Goal: Information Seeking & Learning: Understand process/instructions

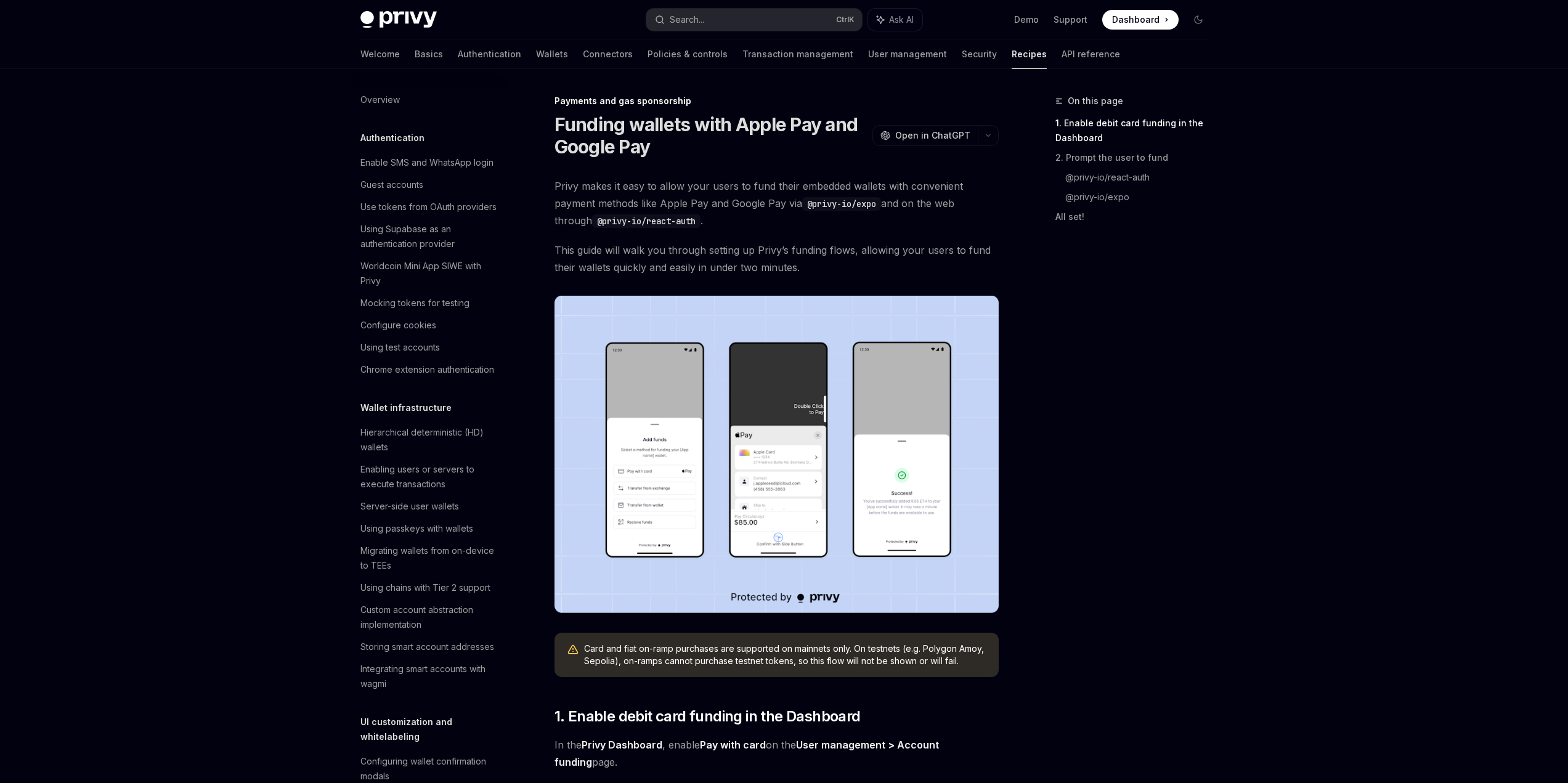
scroll to position [990, 0]
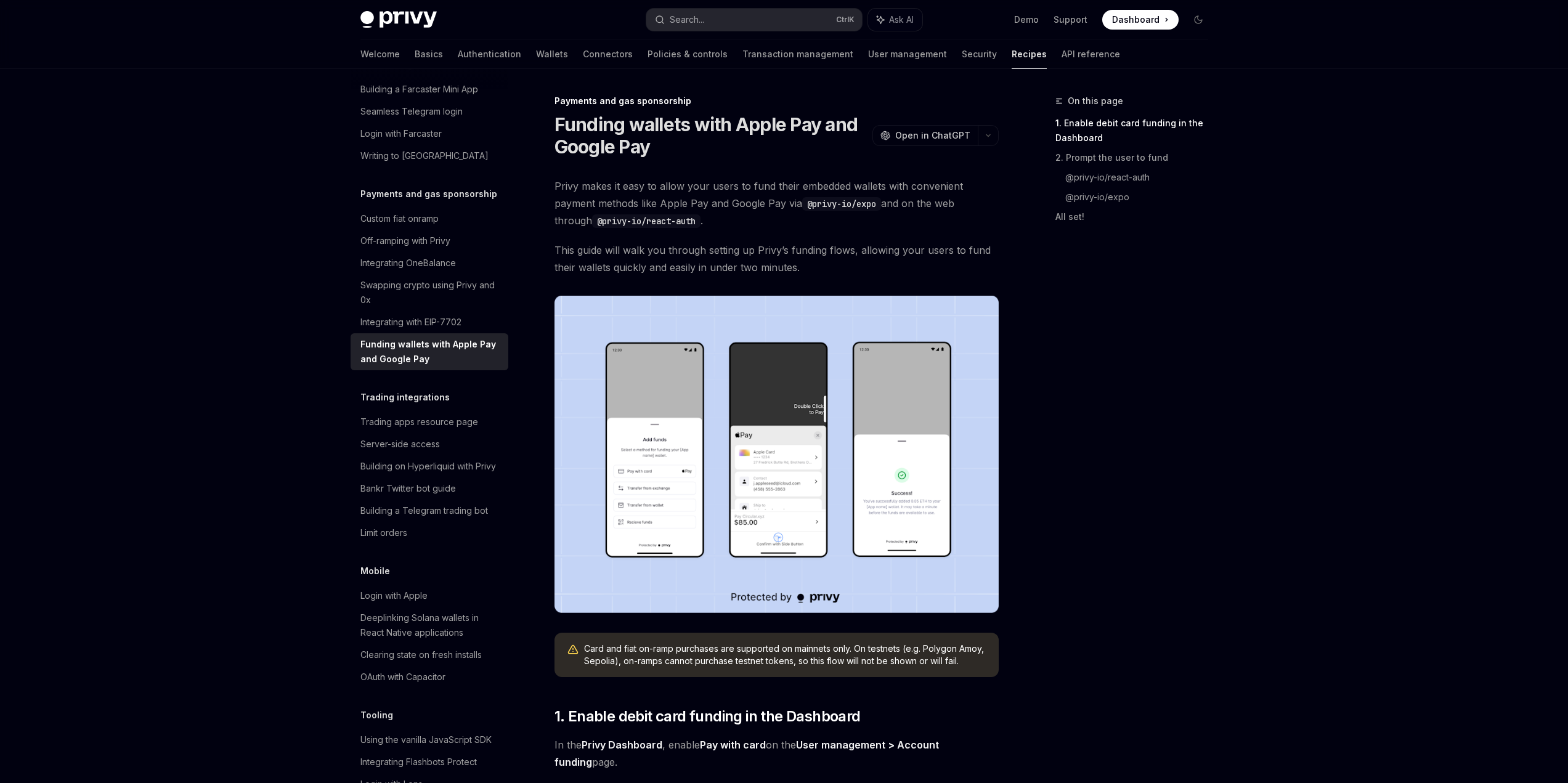
click at [765, 203] on span "Privy makes it easy to allow your users to fund their embedded wallets with con…" at bounding box center [777, 203] width 444 height 52
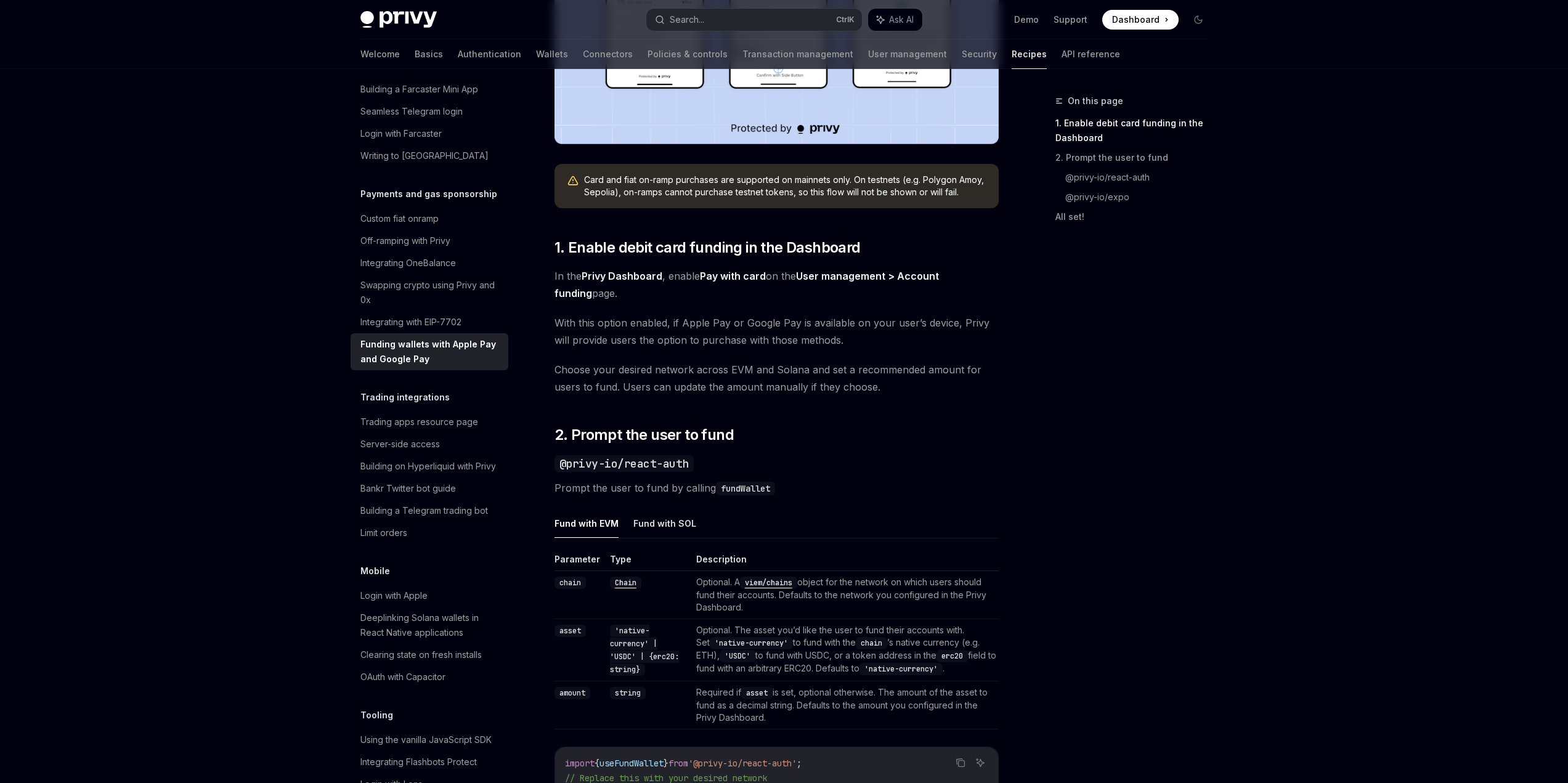
scroll to position [677, 0]
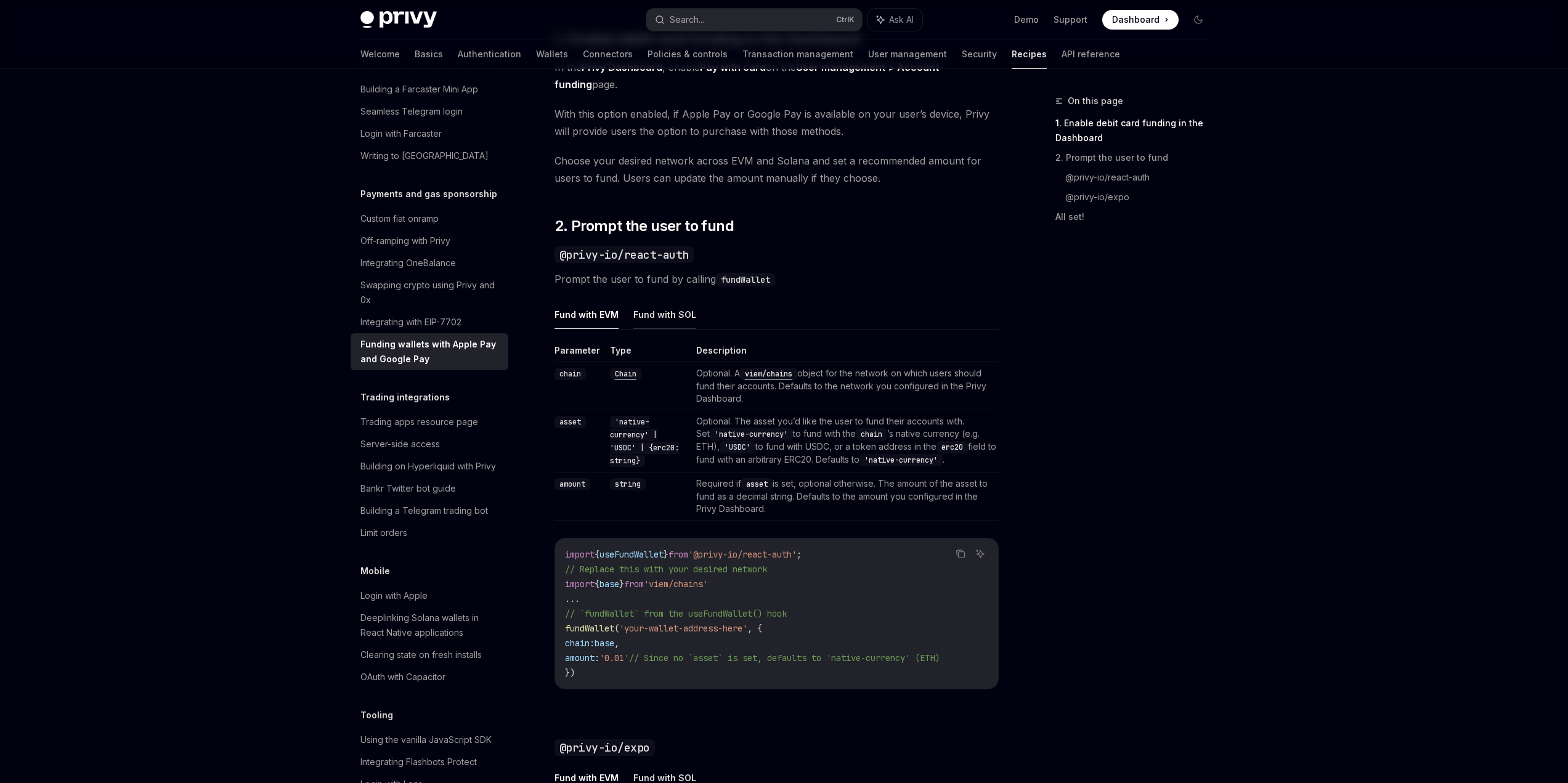
click at [655, 319] on button "Fund with SOL" at bounding box center [665, 314] width 63 height 29
type textarea "*"
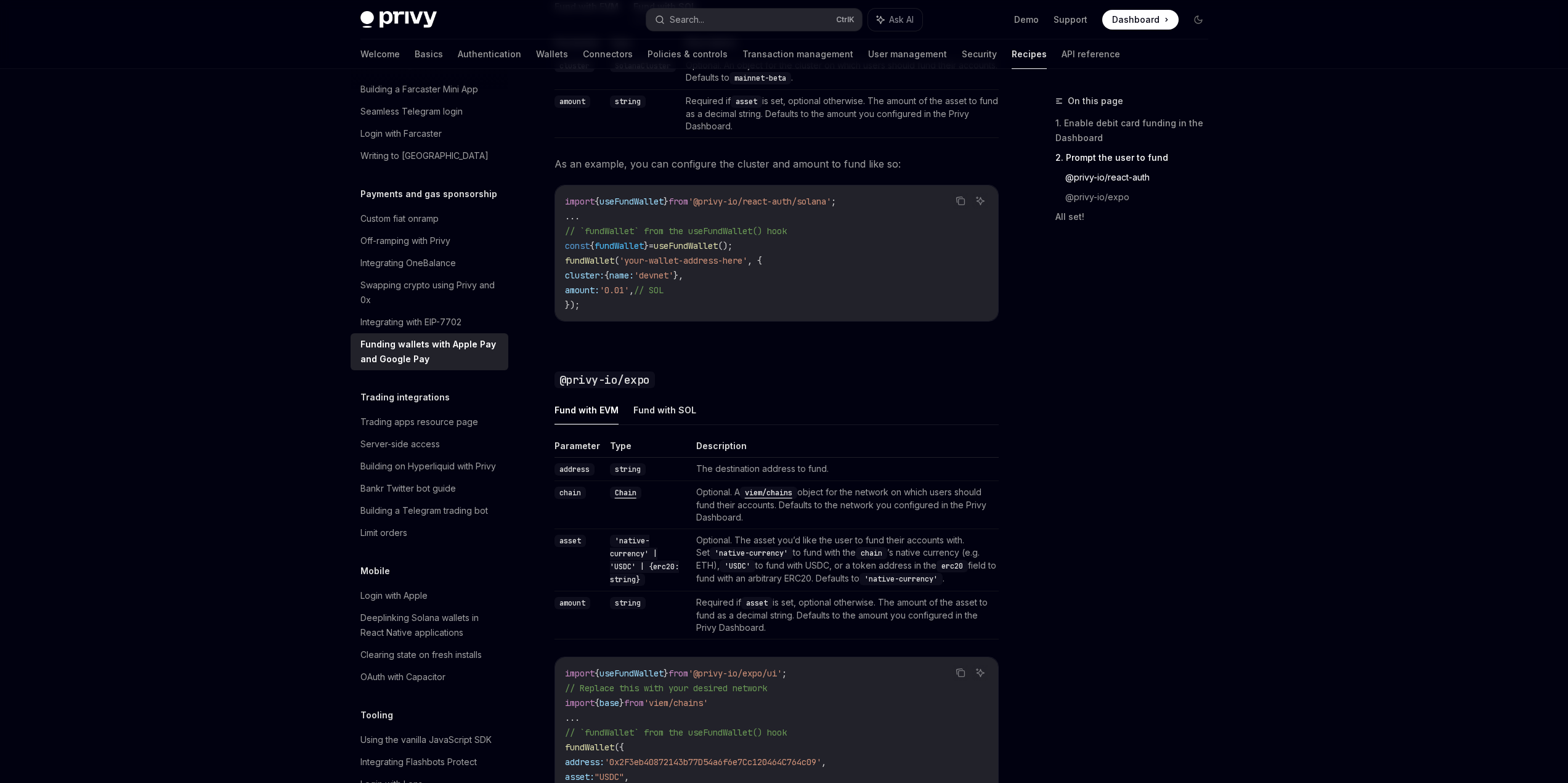
scroll to position [1336, 0]
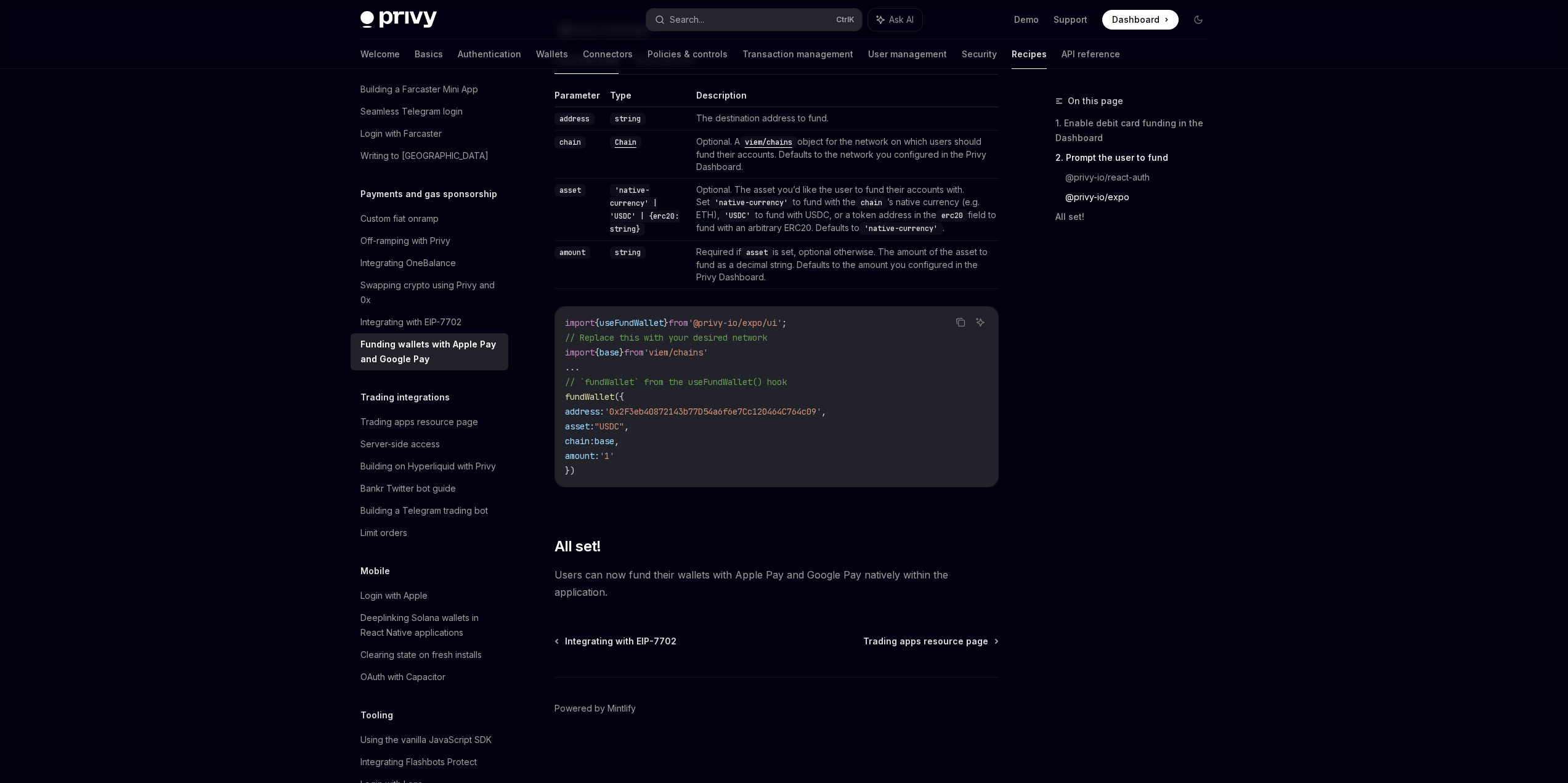
drag, startPoint x: 195, startPoint y: 512, endPoint x: 219, endPoint y: 491, distance: 31.9
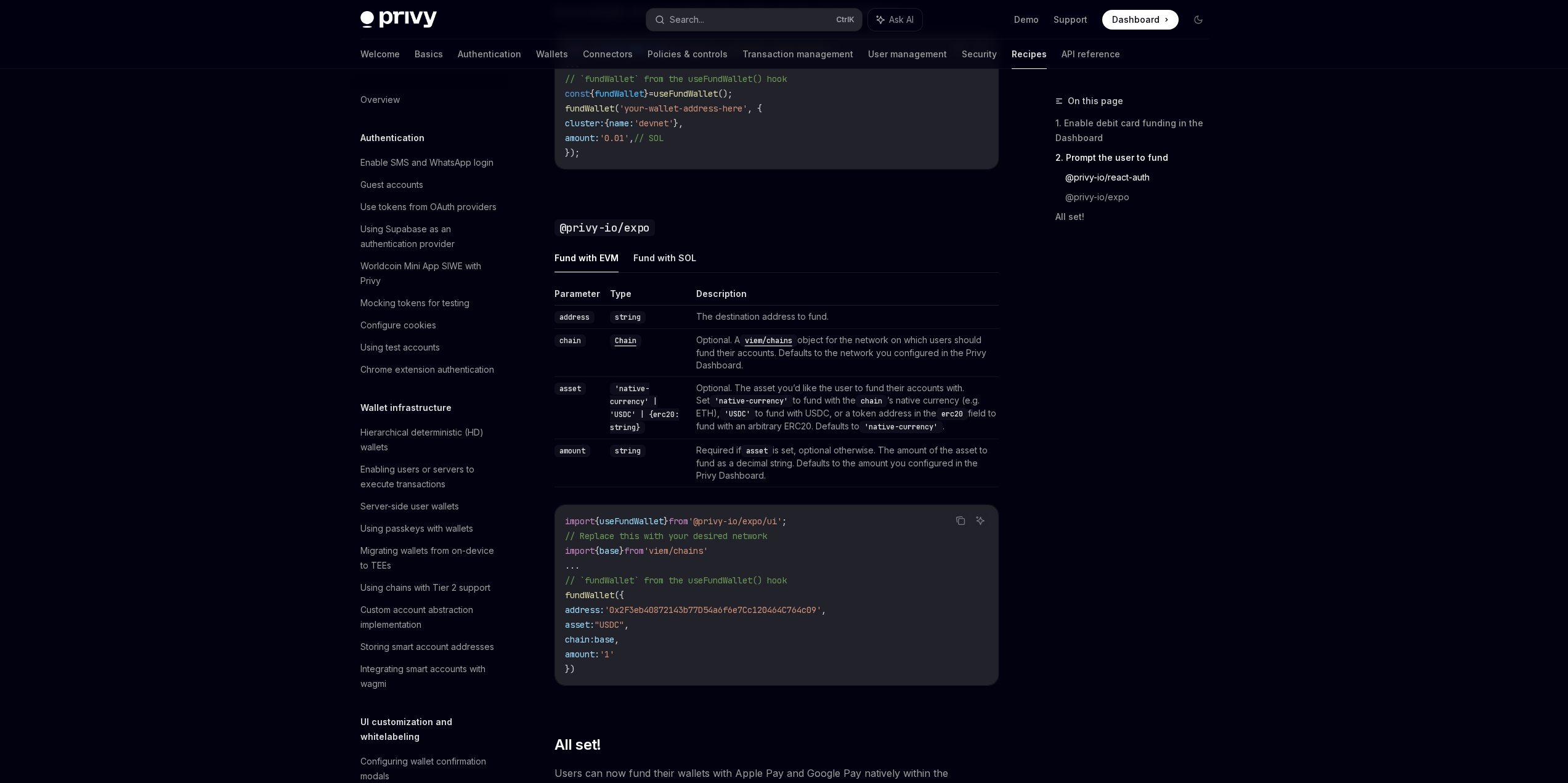
scroll to position [1089, 0]
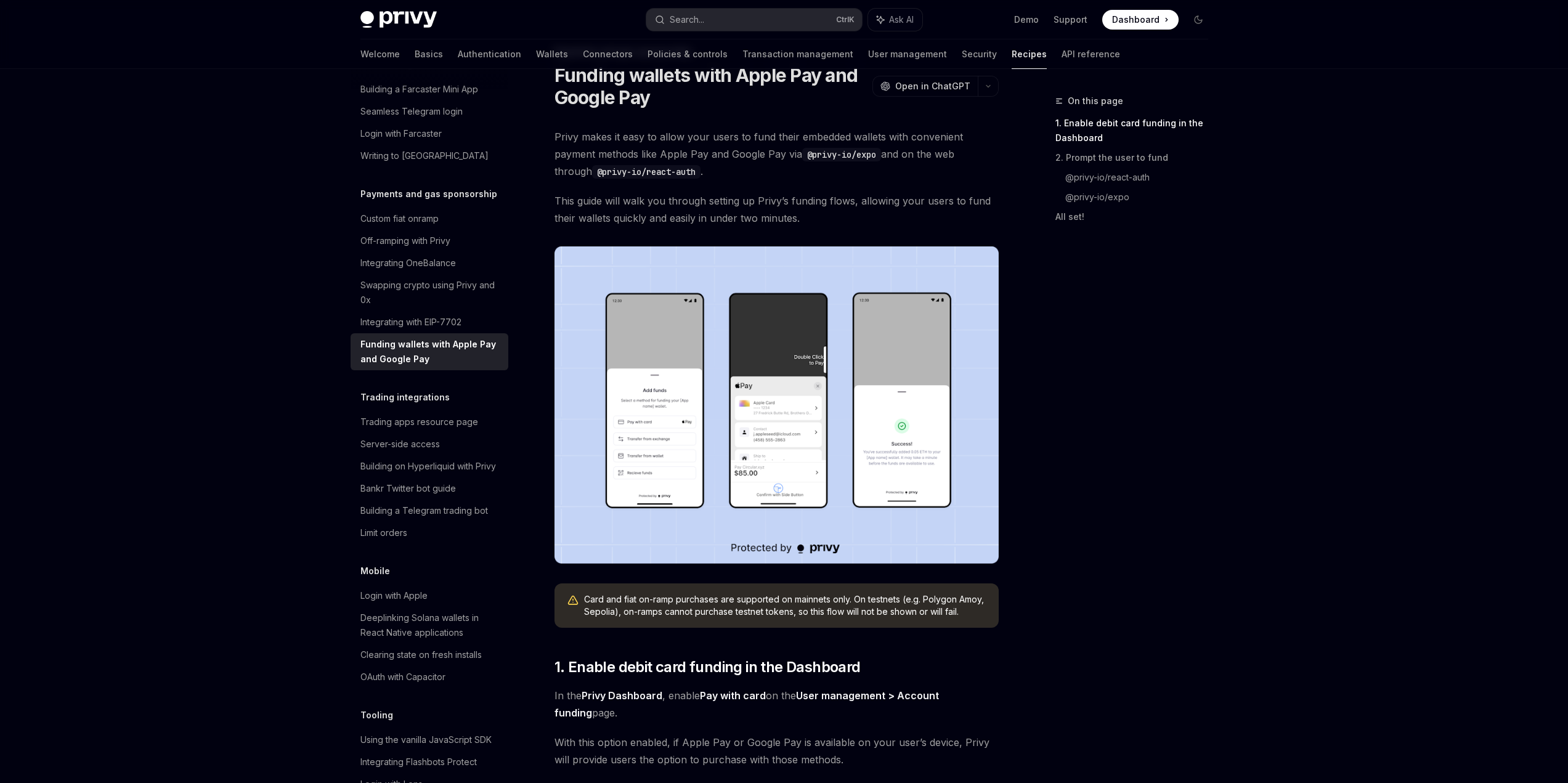
scroll to position [45, 0]
